Goal: Transaction & Acquisition: Purchase product/service

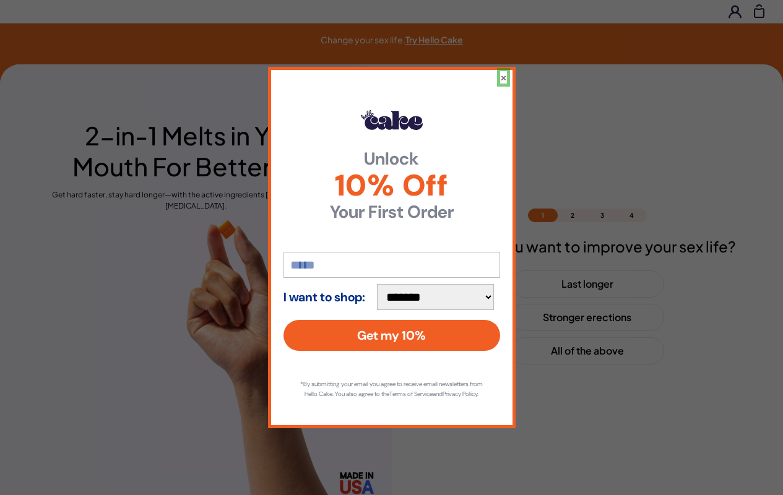
click at [503, 72] on button "×" at bounding box center [503, 77] width 7 height 12
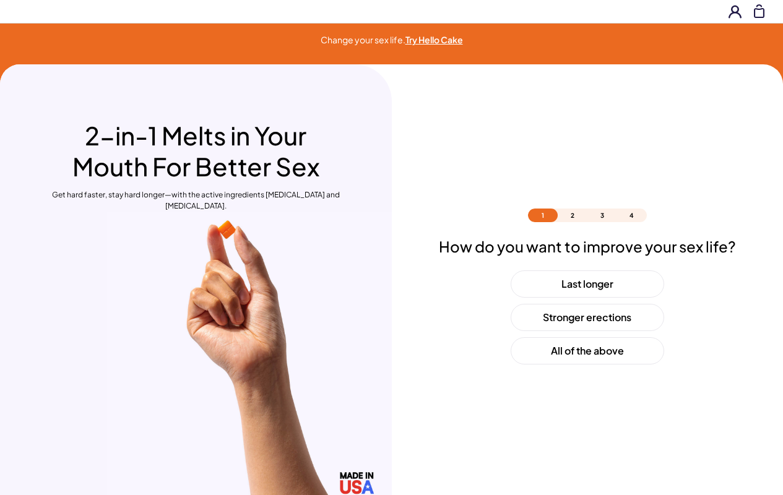
scroll to position [36, 0]
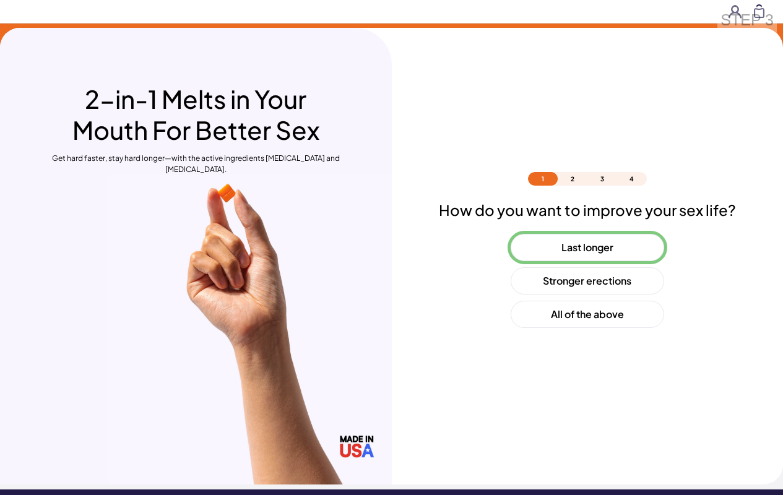
click at [586, 247] on button "Last longer" at bounding box center [586, 247] width 153 height 27
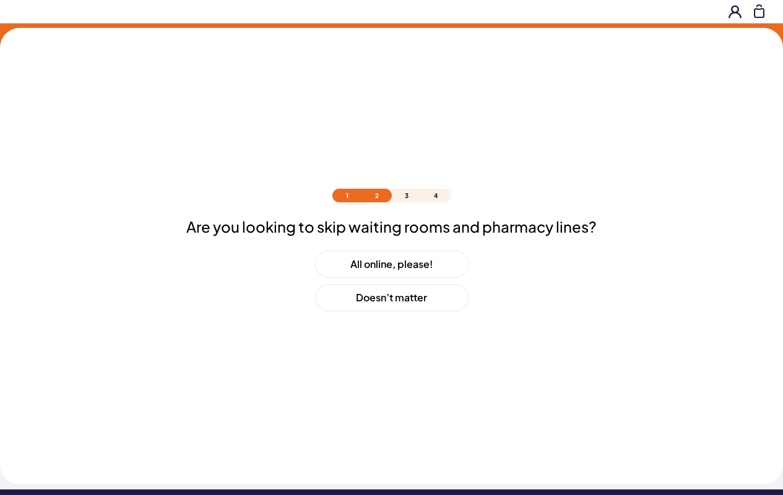
scroll to position [53, 0]
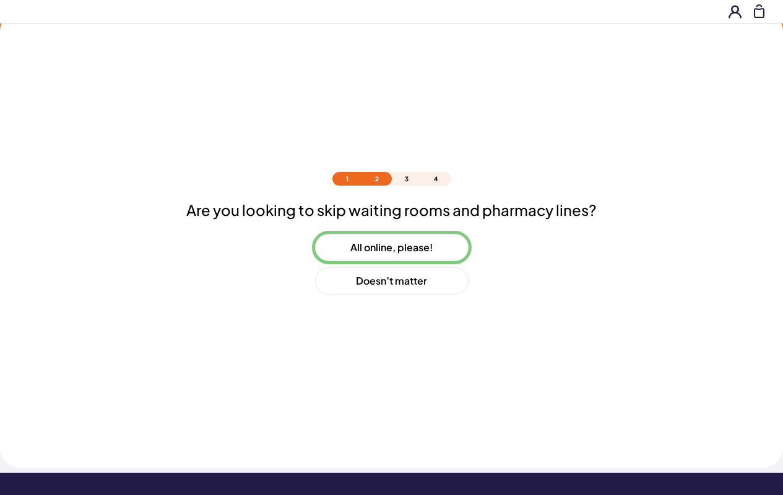
click at [391, 247] on button "All online, please!" at bounding box center [391, 247] width 153 height 27
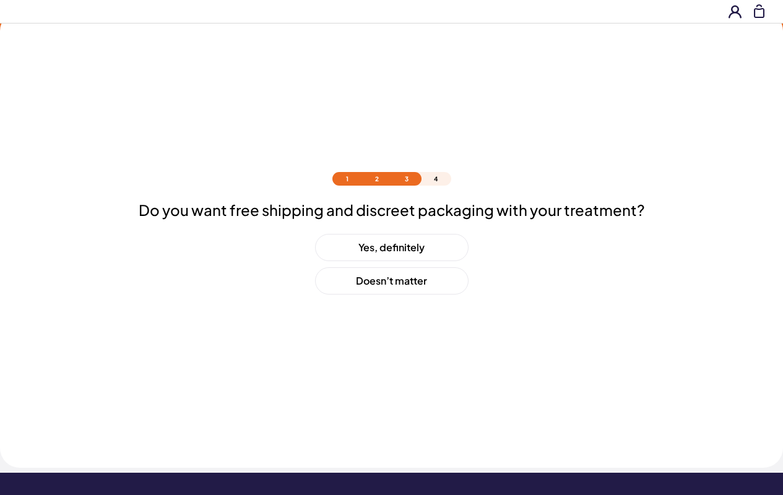
scroll to position [87, 0]
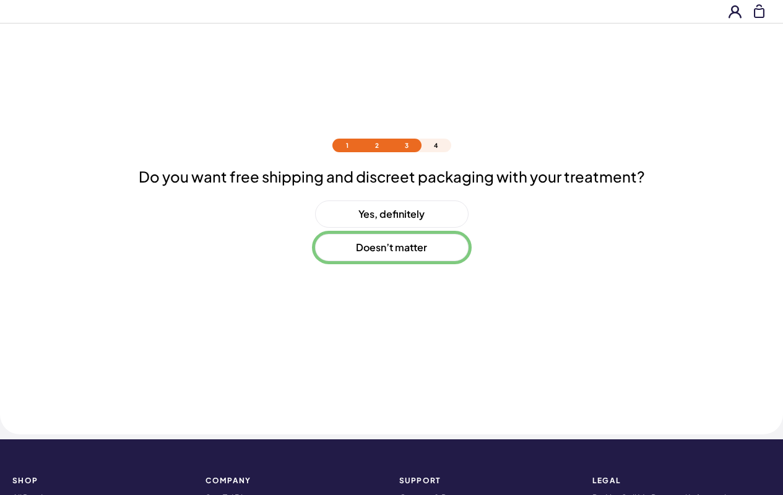
click at [391, 247] on button "Doesn’t matter" at bounding box center [391, 247] width 153 height 27
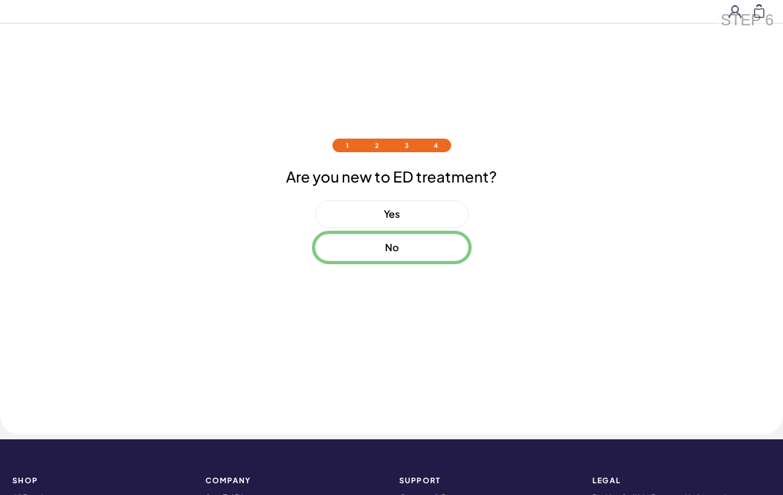
click at [391, 247] on button "No" at bounding box center [391, 247] width 153 height 27
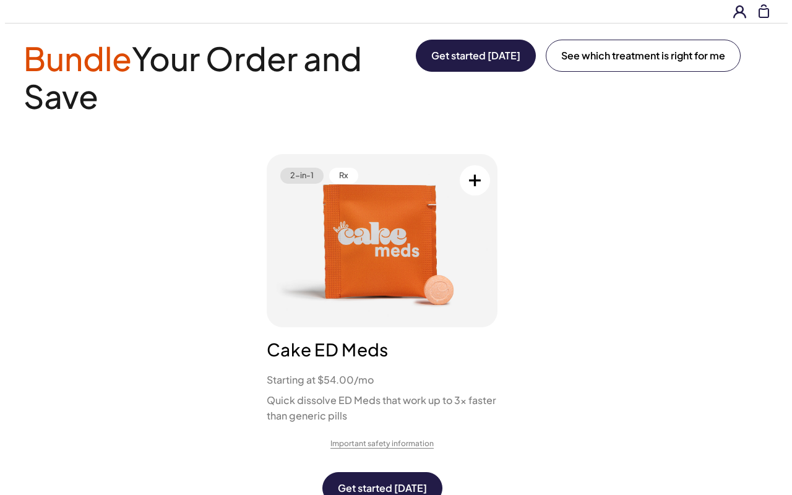
scroll to position [0, 0]
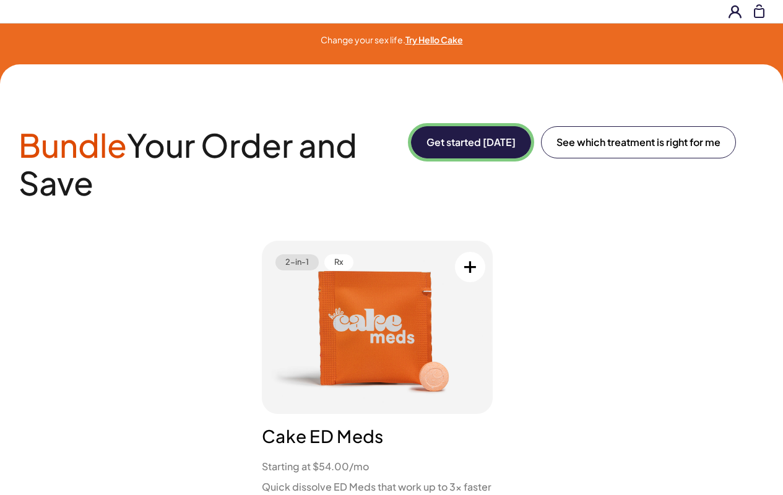
click at [468, 142] on button "Get started [DATE]" at bounding box center [471, 142] width 120 height 32
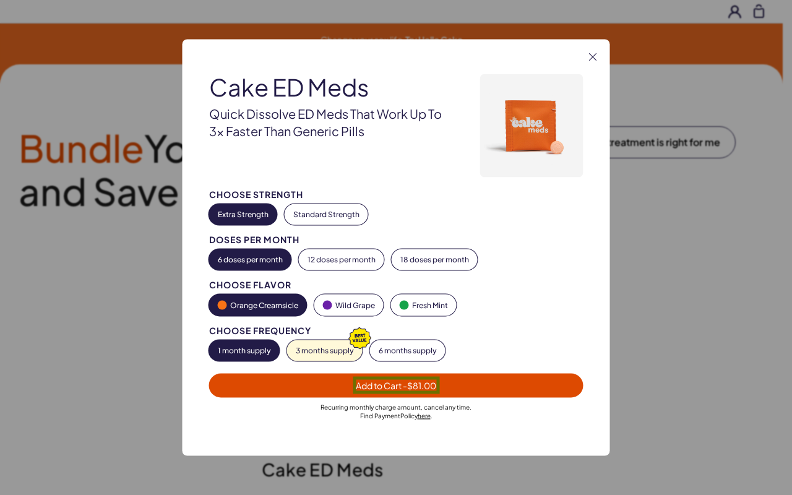
click at [396, 385] on span "Add to Cart - $81.00" at bounding box center [396, 385] width 80 height 11
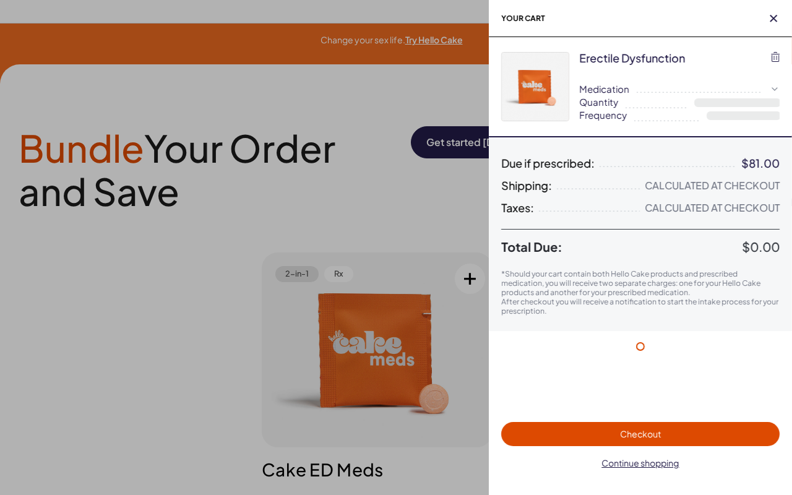
select select "*"
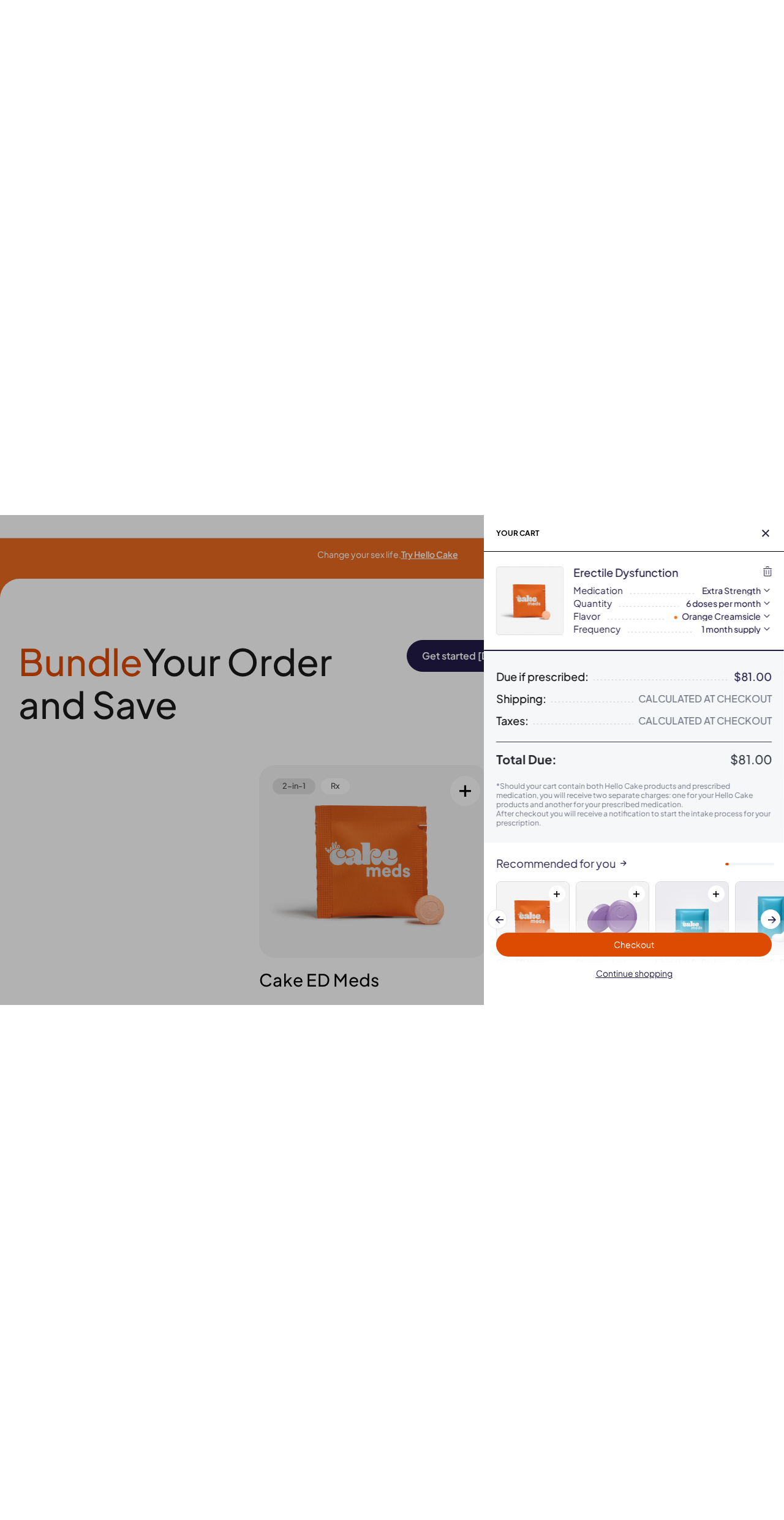
scroll to position [75, 0]
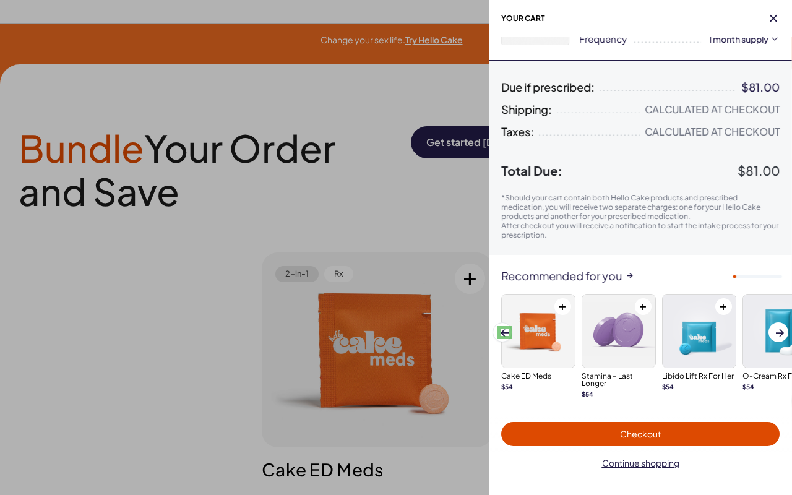
click at [504, 332] on span at bounding box center [504, 332] width 8 height 7
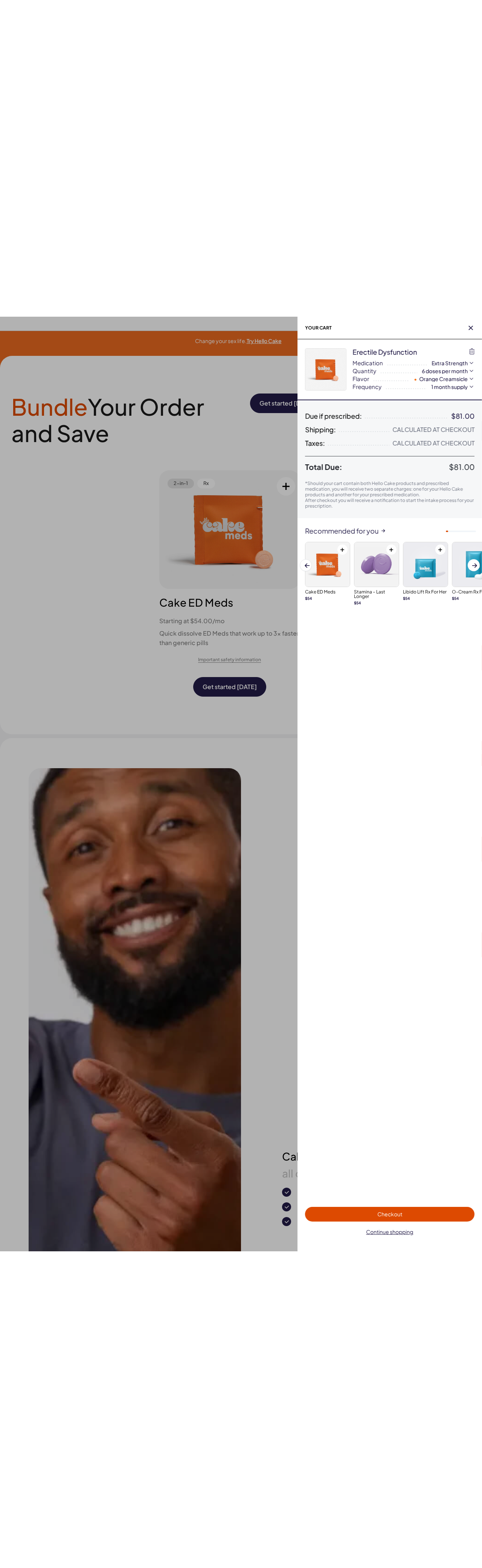
scroll to position [0, 0]
